Goal: Task Accomplishment & Management: Manage account settings

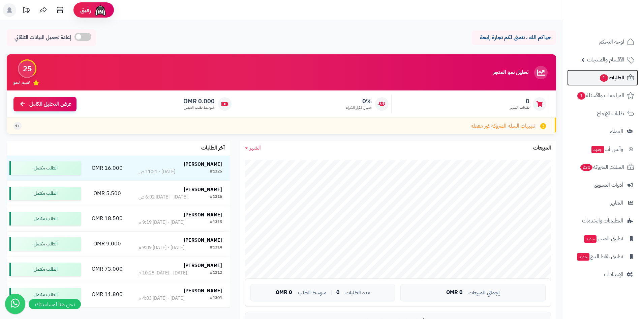
drag, startPoint x: 600, startPoint y: 81, endPoint x: 591, endPoint y: 81, distance: 8.8
click at [600, 81] on span "الطلبات 1" at bounding box center [611, 77] width 25 height 9
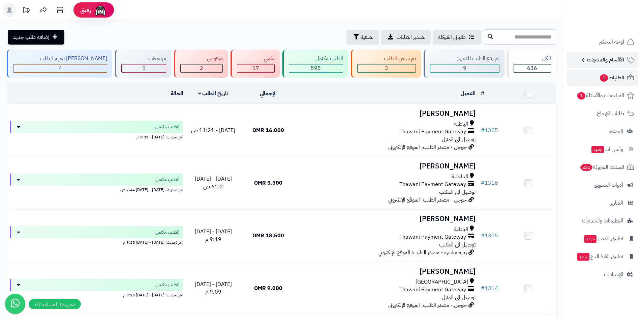
click at [602, 60] on span "الأقسام والمنتجات" at bounding box center [605, 59] width 37 height 9
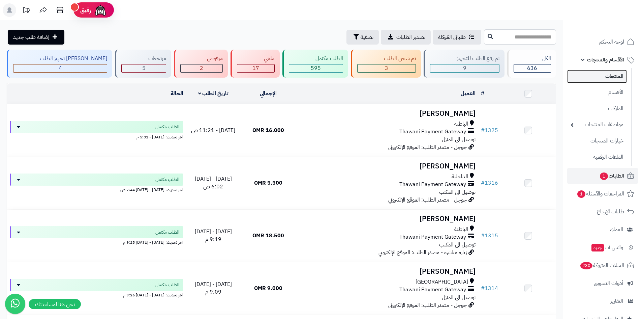
click at [621, 74] on link "المنتجات" at bounding box center [597, 76] width 60 height 14
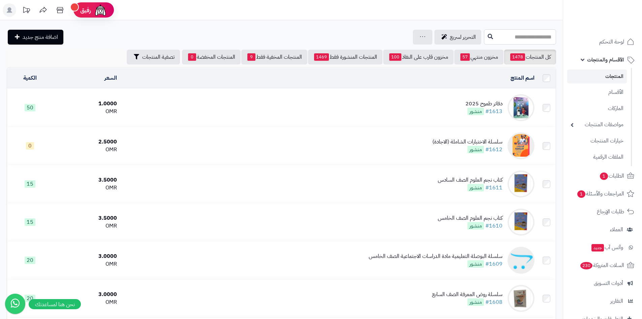
click at [497, 36] on input "text" at bounding box center [520, 36] width 72 height 15
type input "******"
click at [484, 51] on link "كراسة النبوغ (التربية الاسلامية) للصف الثاني عشر" at bounding box center [520, 53] width 72 height 12
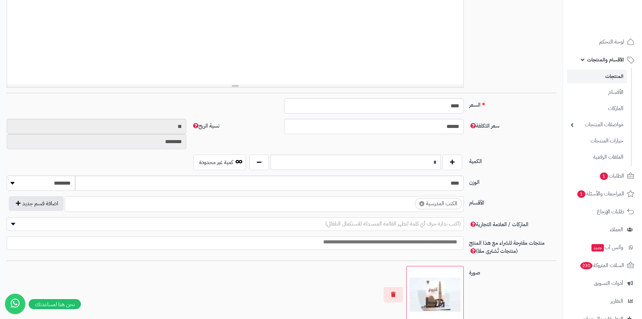
scroll to position [202, 0]
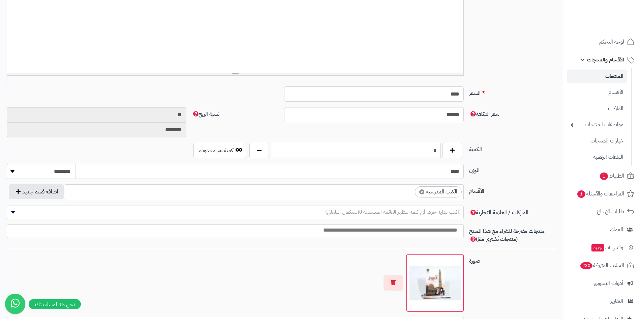
drag, startPoint x: 422, startPoint y: 151, endPoint x: 439, endPoint y: 147, distance: 17.3
click at [439, 147] on input "*" at bounding box center [356, 150] width 170 height 15
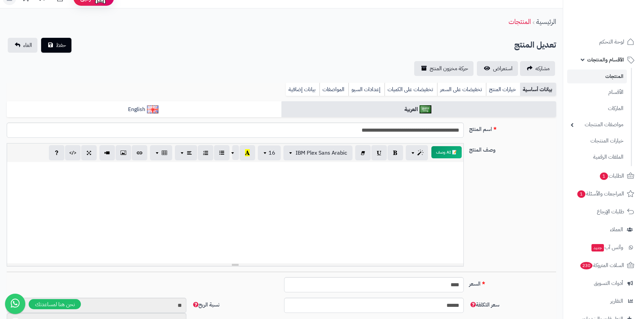
scroll to position [0, 0]
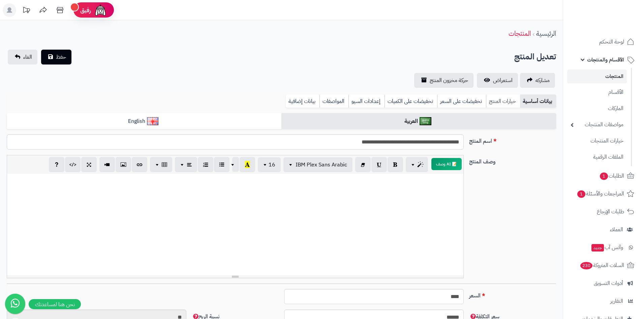
type input "***"
click at [497, 105] on link "خيارات المنتج" at bounding box center [503, 100] width 34 height 13
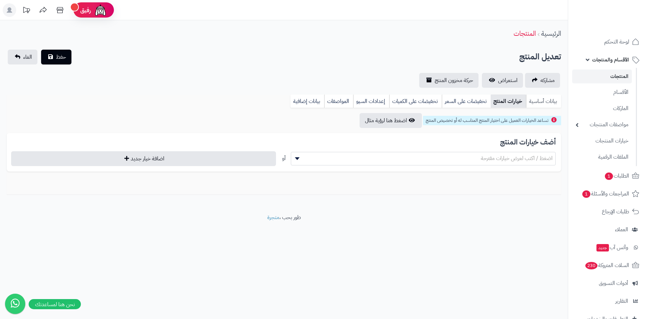
click at [533, 100] on link "بيانات أساسية" at bounding box center [543, 100] width 35 height 13
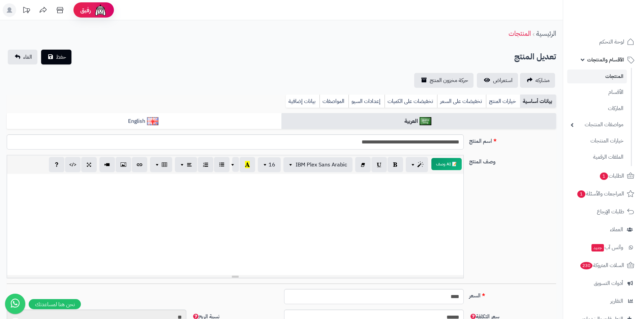
click at [430, 195] on div at bounding box center [235, 224] width 456 height 101
click at [63, 63] on button "حفظ" at bounding box center [56, 56] width 30 height 15
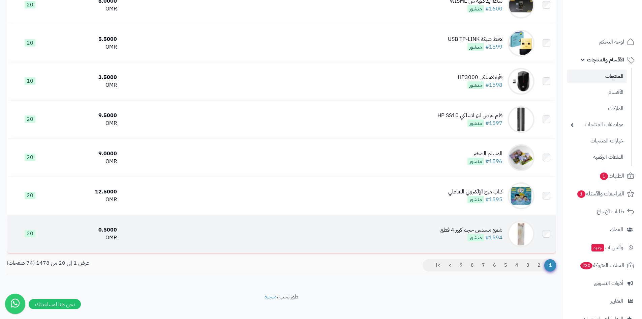
scroll to position [626, 0]
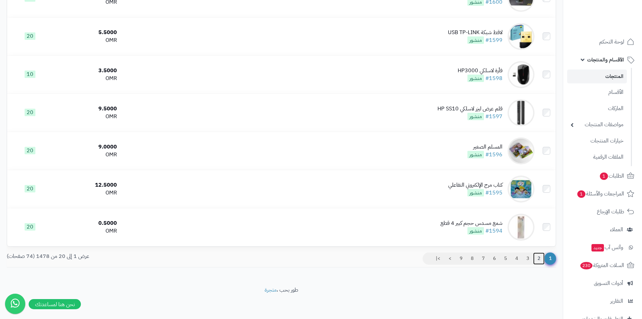
click at [538, 256] on link "2" at bounding box center [538, 258] width 11 height 12
